Goal: Entertainment & Leisure: Consume media (video, audio)

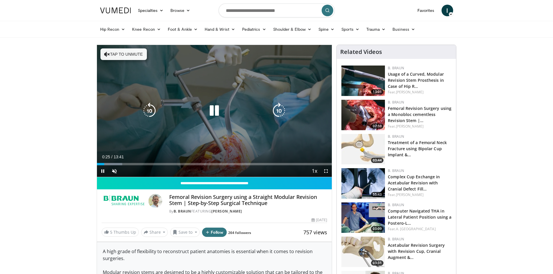
click at [286, 74] on div "10 seconds Tap to unmute" at bounding box center [214, 111] width 235 height 132
click at [213, 112] on icon "Video Player" at bounding box center [214, 111] width 16 height 16
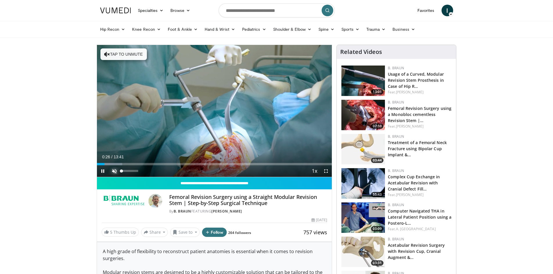
click at [112, 169] on span "Video Player" at bounding box center [115, 172] width 12 height 12
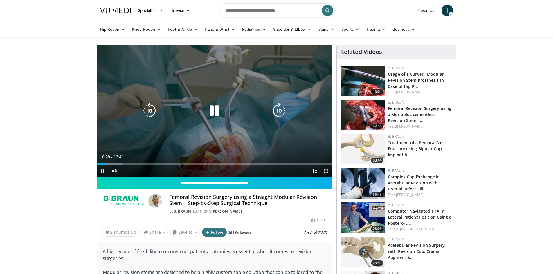
click at [257, 84] on div "10 seconds Tap to unmute" at bounding box center [214, 111] width 235 height 132
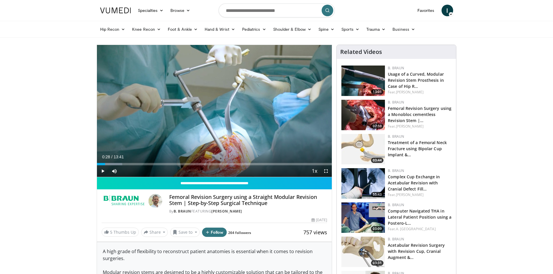
scroll to position [29, 0]
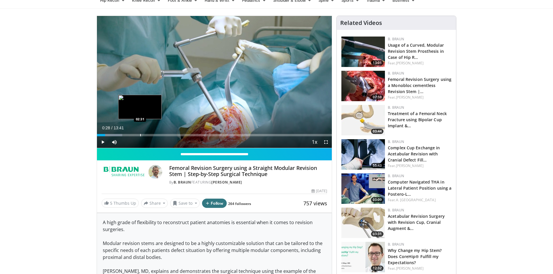
click at [140, 132] on div "Loaded : 10.85% 00:28 02:31" at bounding box center [214, 134] width 235 height 6
click at [149, 133] on div "Loaded : 21.90% 02:31 03:03" at bounding box center [214, 134] width 235 height 6
click at [150, 133] on div "Loaded : 27.98% 03:03 03:04" at bounding box center [214, 134] width 235 height 6
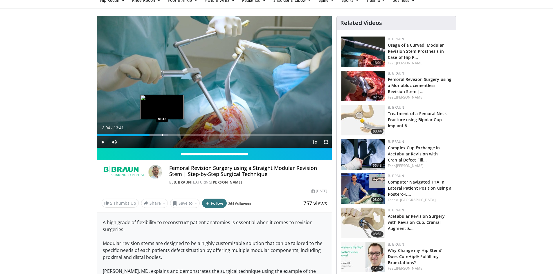
click at [167, 133] on div "Loaded : 30.16% 03:04 03:48" at bounding box center [214, 134] width 235 height 6
click at [170, 133] on div "Loaded : 31.37% 04:04 04:15" at bounding box center [214, 134] width 235 height 6
click at [182, 135] on div "Loaded : 38.61% 04:59 05:05" at bounding box center [214, 135] width 235 height 2
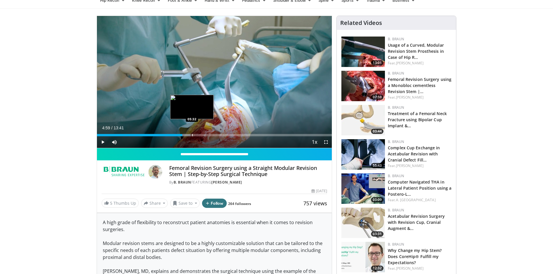
click at [192, 135] on div "Progress Bar" at bounding box center [192, 135] width 1 height 2
click at [206, 136] on div "Progress Bar" at bounding box center [206, 135] width 1 height 2
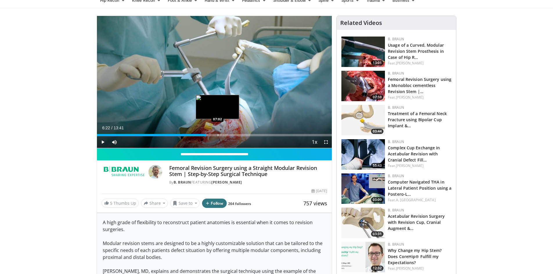
click at [218, 136] on div "Progress Bar" at bounding box center [218, 135] width 1 height 2
click at [229, 137] on div "Current Time 7:03 / Duration 13:41 Play Skip Backward Skip Forward Mute Loaded …" at bounding box center [214, 143] width 235 height 12
click at [227, 136] on div "Loaded : 59.13% 07:03 07:38" at bounding box center [214, 135] width 235 height 2
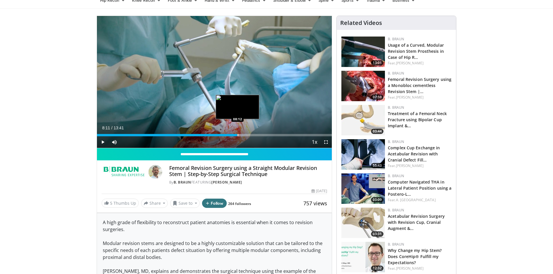
click at [238, 135] on div "Progress Bar" at bounding box center [238, 135] width 1 height 2
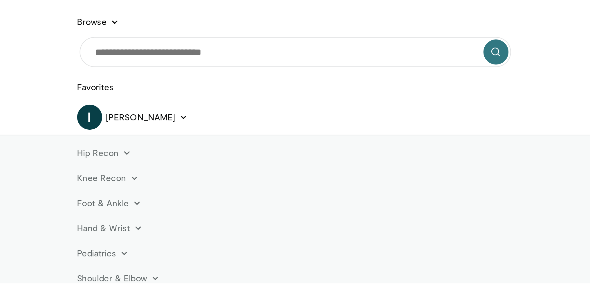
scroll to position [46, 0]
